Goal: Check status: Check status

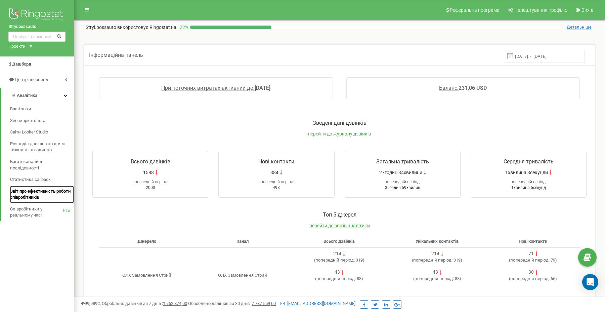
click at [35, 188] on span "Звіт про ефективність роботи співробітників" at bounding box center [40, 194] width 60 height 12
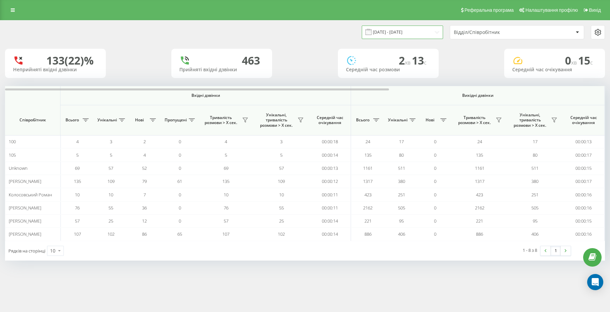
click at [414, 34] on input "21.07.2025 - 21.08.2025" at bounding box center [402, 32] width 81 height 13
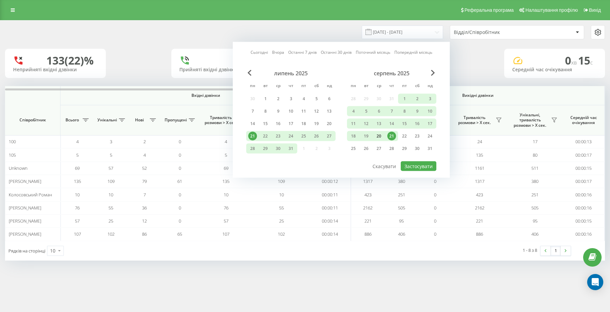
click at [379, 138] on div "20" at bounding box center [379, 136] width 9 height 9
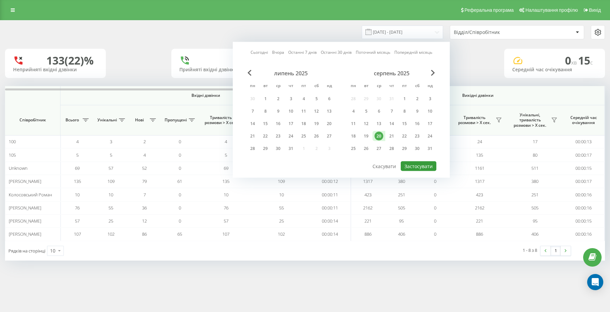
click at [416, 165] on button "Застосувати" at bounding box center [419, 166] width 36 height 10
type input "20.08.2025 - 20.08.2025"
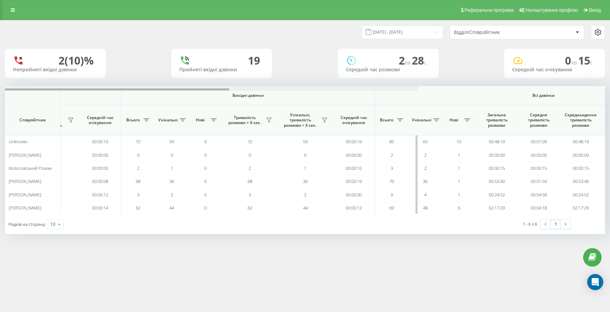
scroll to position [0, 337]
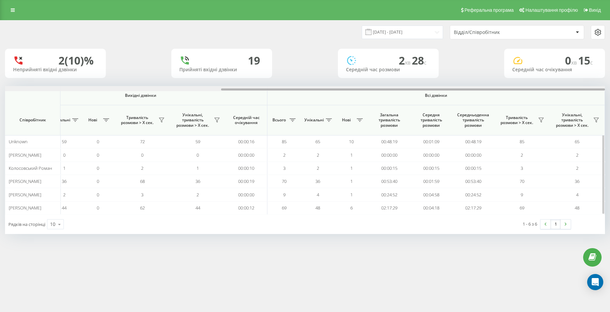
drag, startPoint x: 294, startPoint y: 88, endPoint x: 552, endPoint y: 94, distance: 258.4
click at [552, 94] on div "Вхідні дзвінки Вихідні дзвінки Всі дзвінки Співробітник Всього Унікальні Нові П…" at bounding box center [305, 150] width 600 height 128
click at [541, 119] on icon at bounding box center [540, 119] width 5 height 5
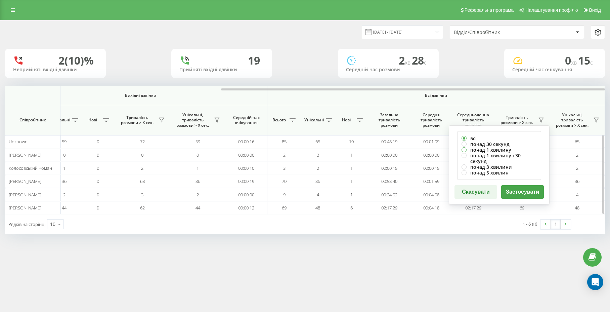
click at [497, 148] on label "понад 1 хвилину" at bounding box center [499, 150] width 75 height 6
radio input "true"
click at [503, 185] on button "Застосувати" at bounding box center [522, 191] width 43 height 13
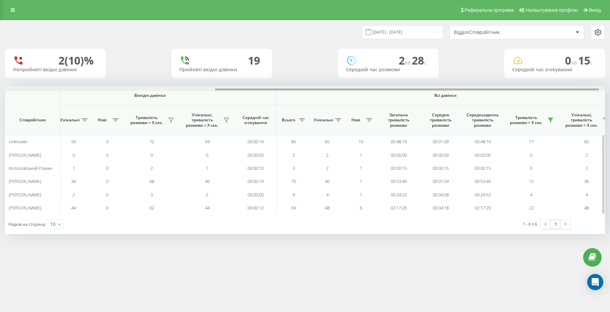
drag, startPoint x: 348, startPoint y: 90, endPoint x: 556, endPoint y: 92, distance: 207.6
click at [556, 91] on div "Вхідні дзвінки Вихідні дзвінки Всі дзвінки Співробітник Всього Унікальні Нові П…" at bounding box center [305, 150] width 600 height 128
